Goal: Information Seeking & Learning: Learn about a topic

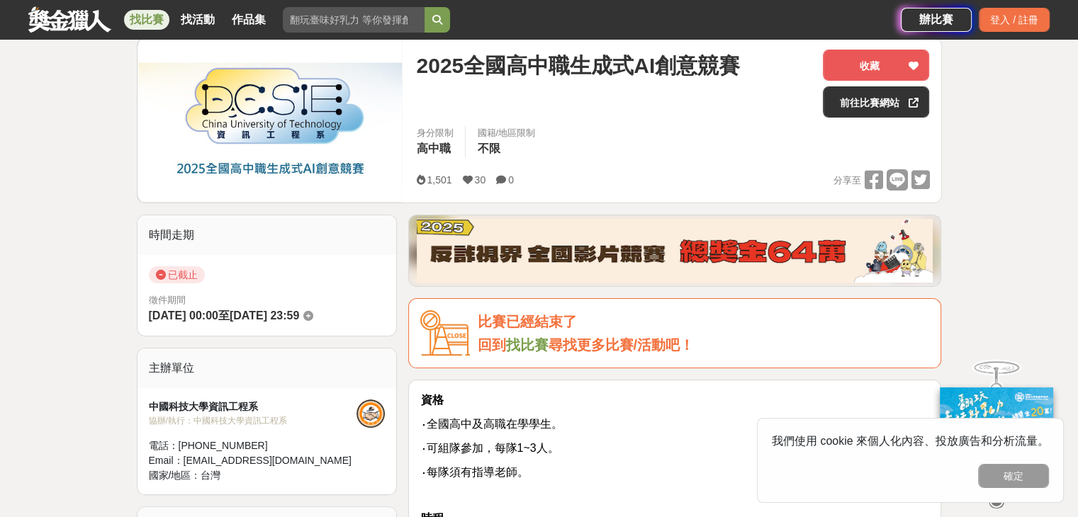
scroll to position [179, 0]
click at [853, 101] on link "前往比賽網站" at bounding box center [876, 101] width 106 height 31
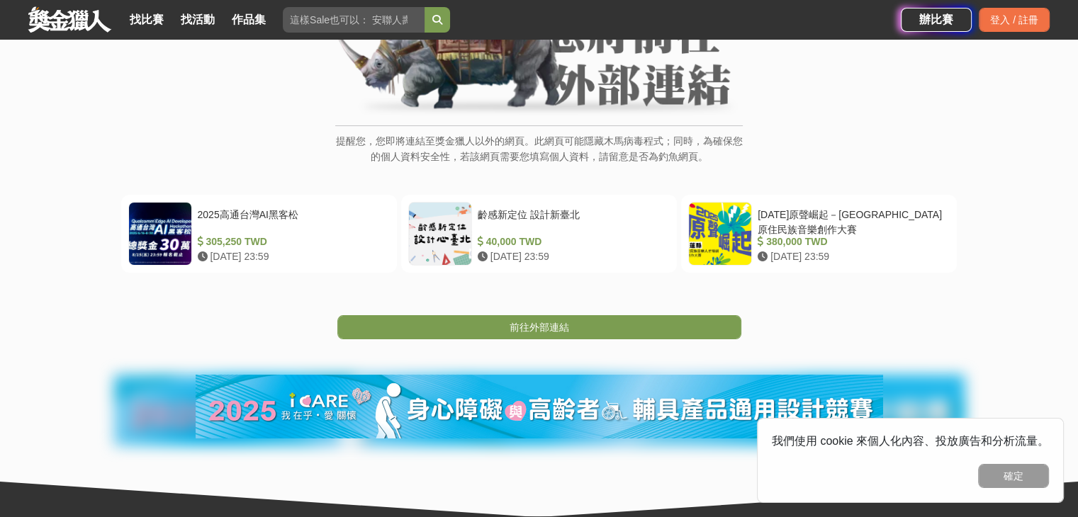
scroll to position [186, 0]
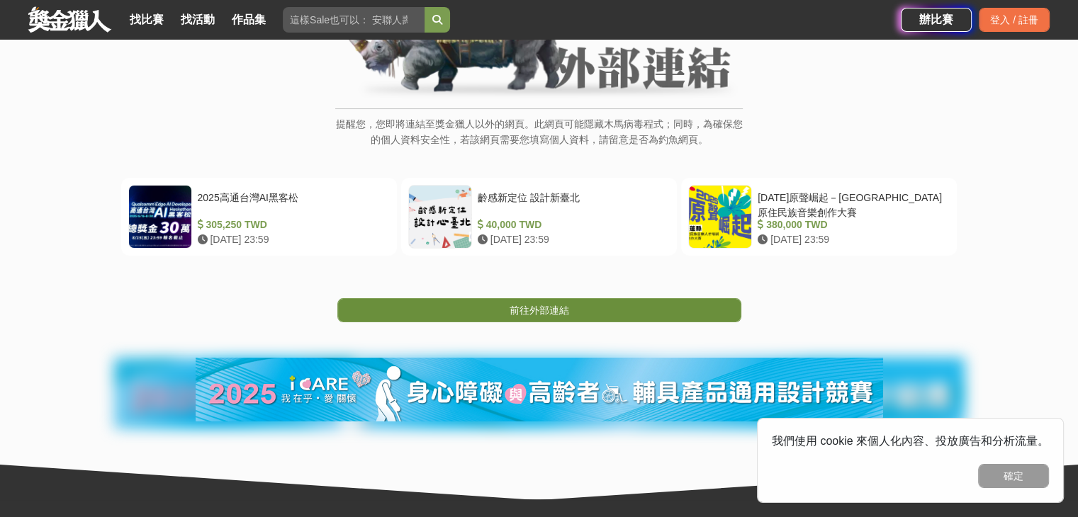
click at [393, 305] on link "前往外部連結" at bounding box center [539, 310] width 404 height 24
